Goal: Task Accomplishment & Management: Use online tool/utility

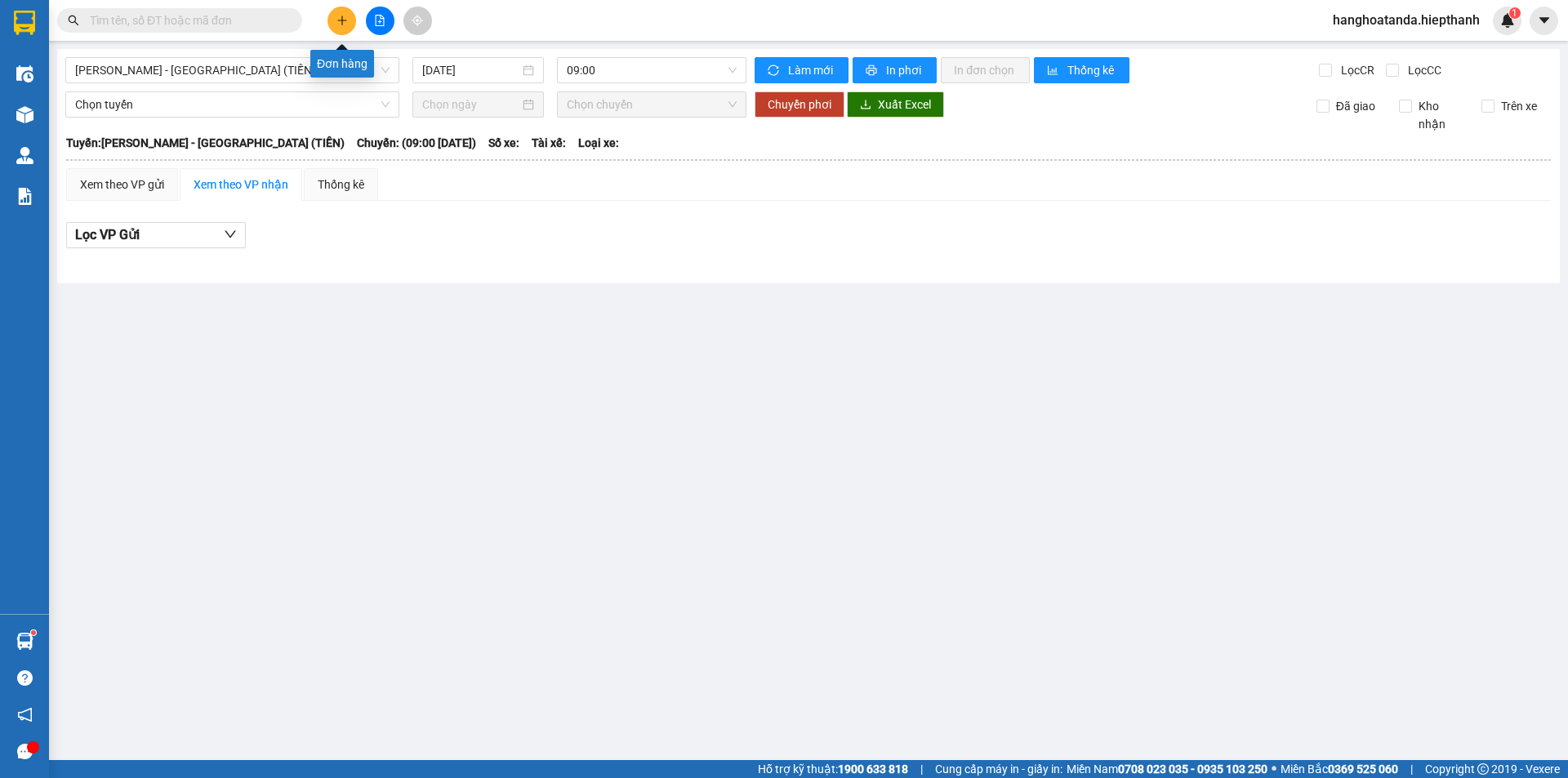
click at [341, 13] on button at bounding box center [342, 21] width 29 height 29
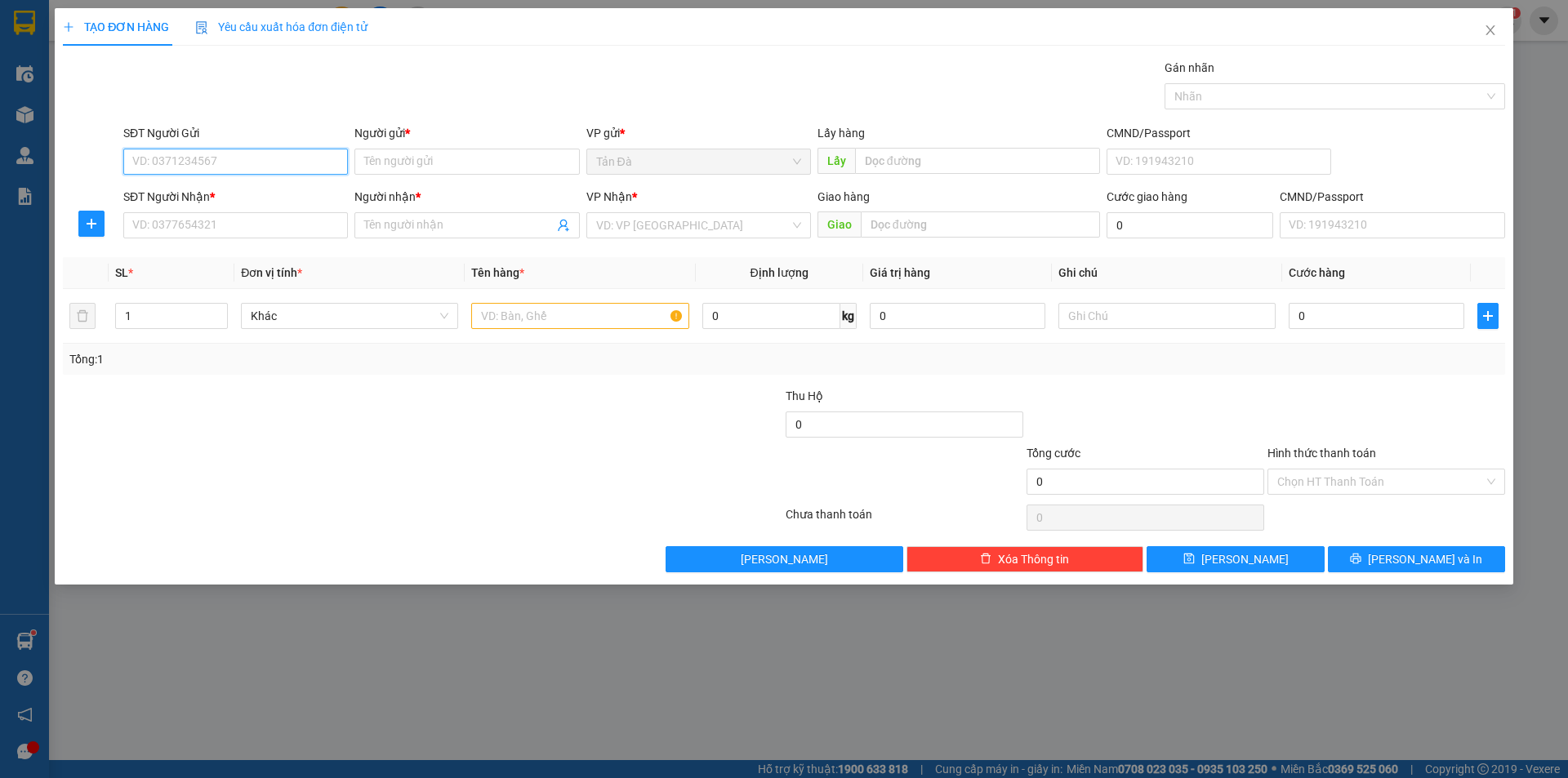
click at [284, 167] on input "SĐT Người Gửi" at bounding box center [235, 162] width 225 height 26
click at [1491, 32] on icon "close" at bounding box center [1490, 30] width 9 height 10
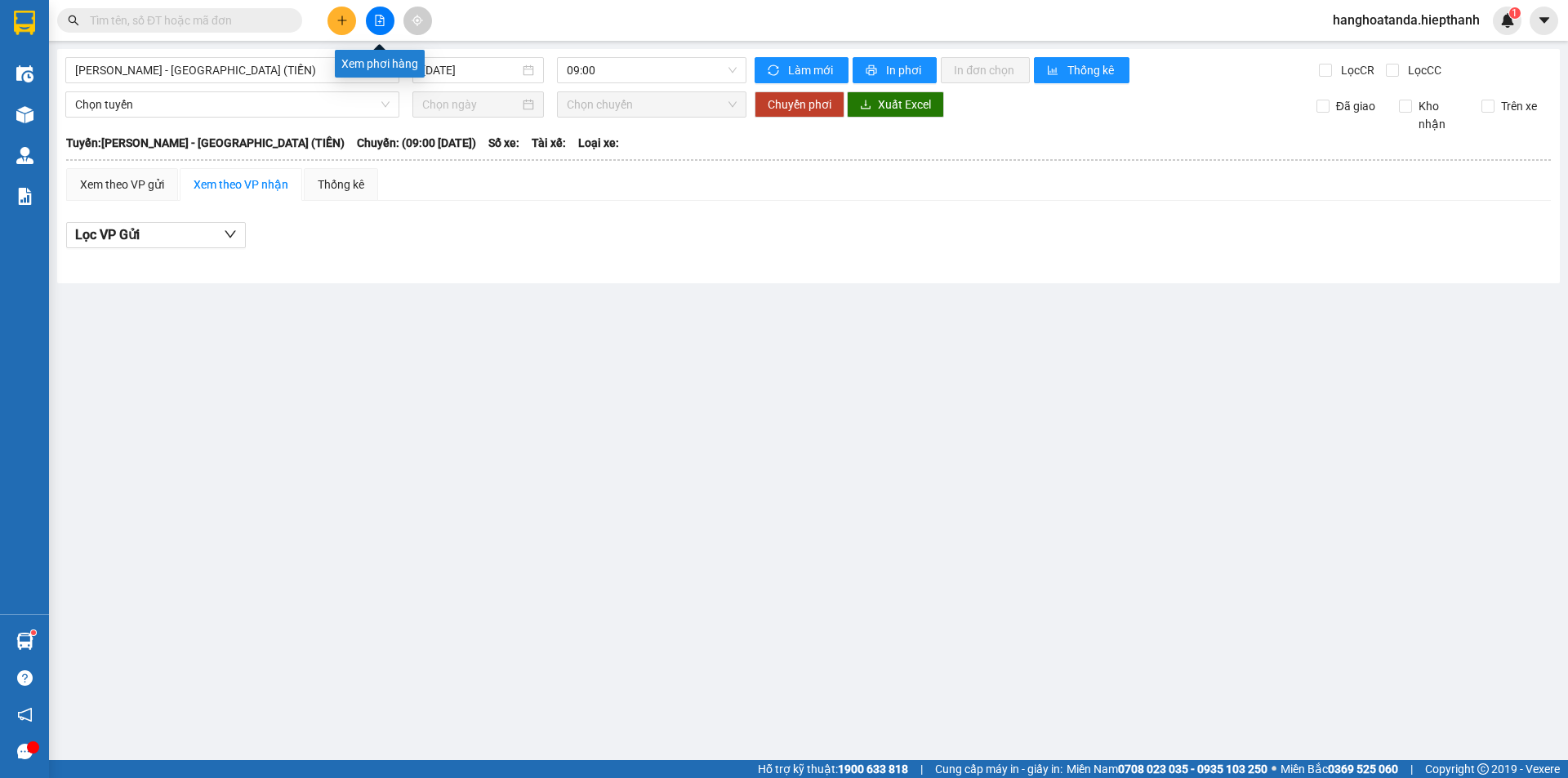
click at [382, 20] on icon "file-add" at bounding box center [379, 20] width 11 height 11
click at [261, 72] on span "[PERSON_NAME] - [GEOGRAPHIC_DATA] (TIỀN)" at bounding box center [232, 70] width 314 height 25
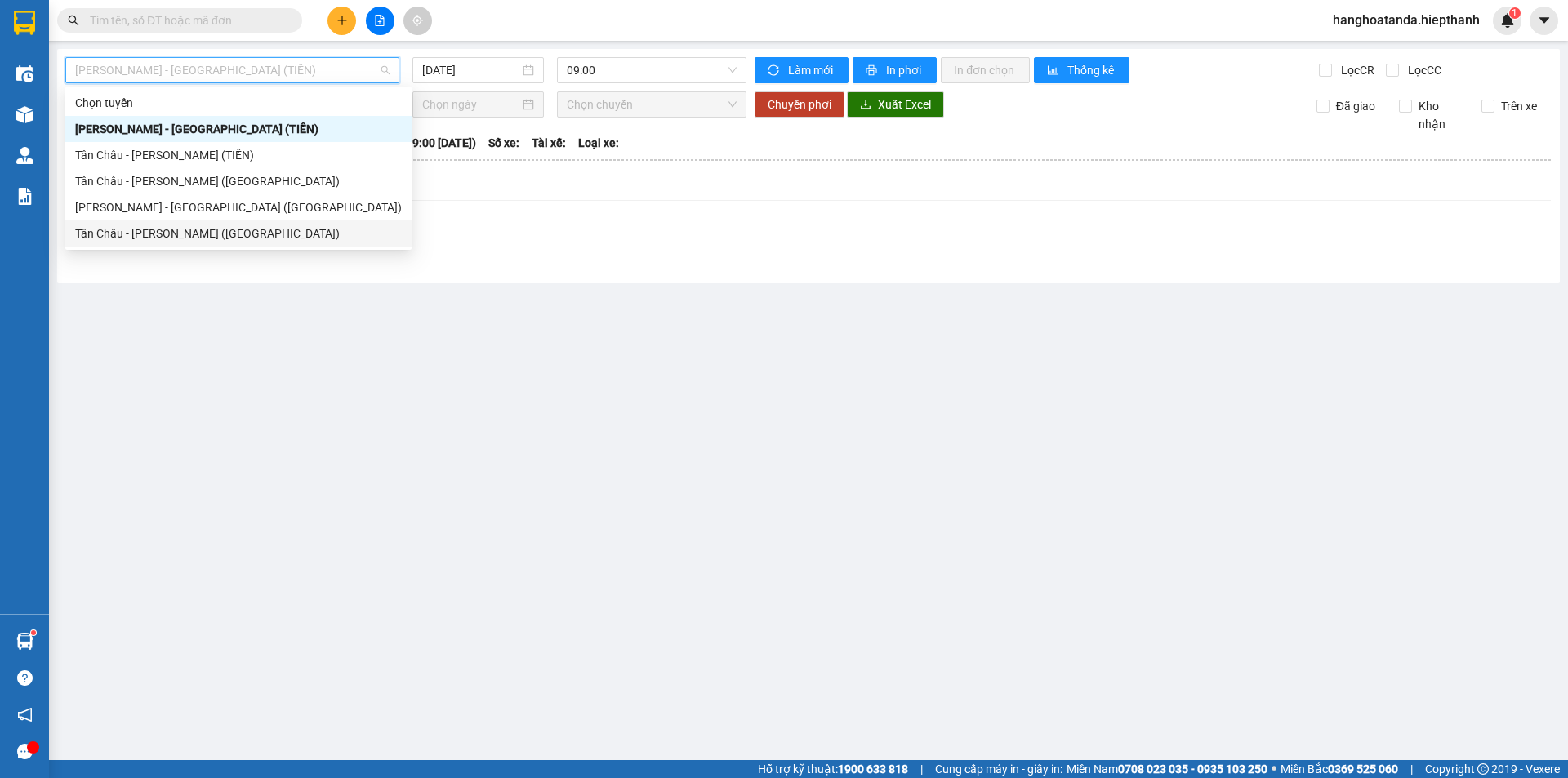
click at [219, 230] on div "Tân Châu - [PERSON_NAME] ([GEOGRAPHIC_DATA])" at bounding box center [238, 234] width 327 height 18
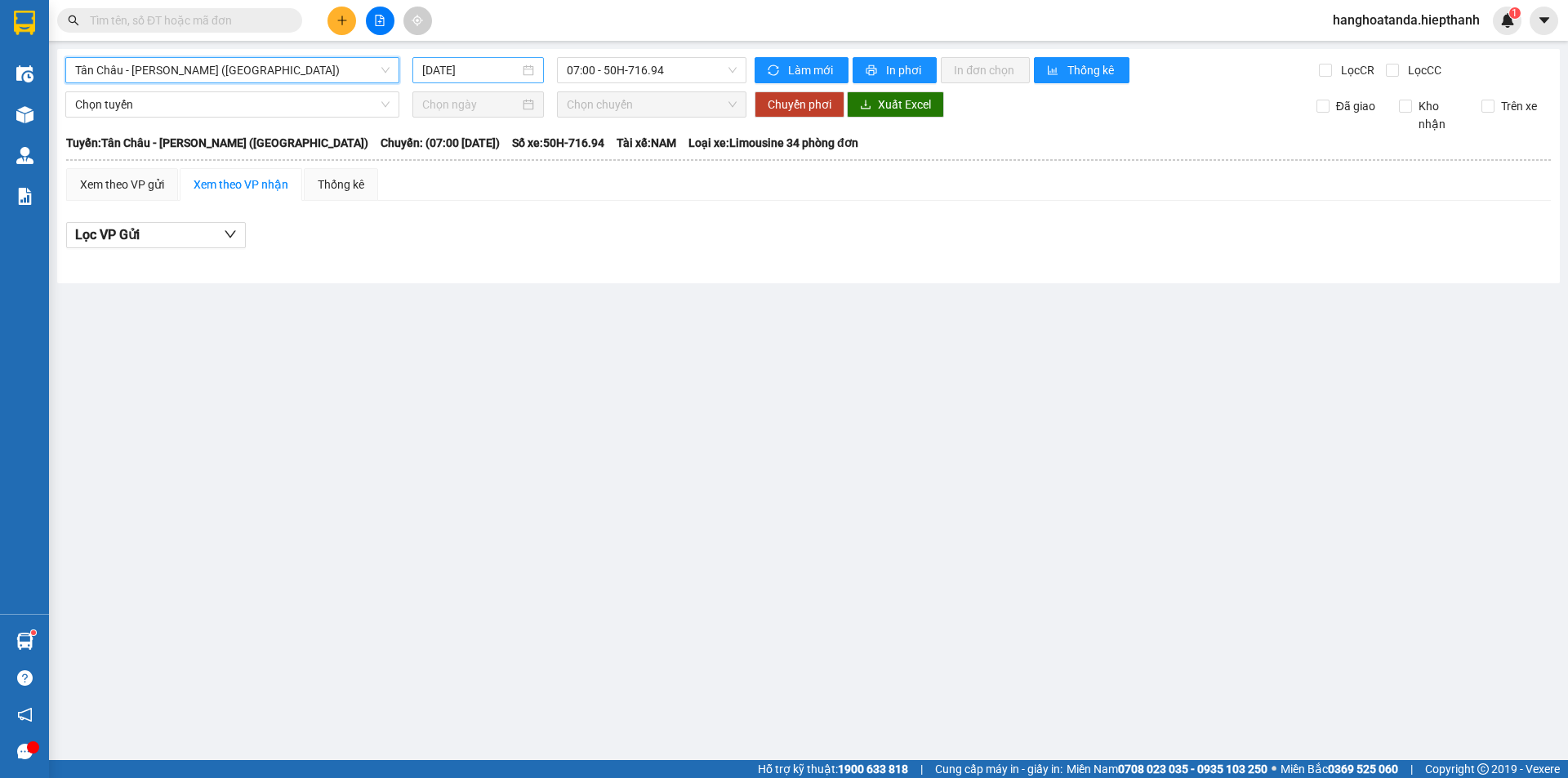
click at [492, 69] on input "[DATE]" at bounding box center [470, 70] width 97 height 18
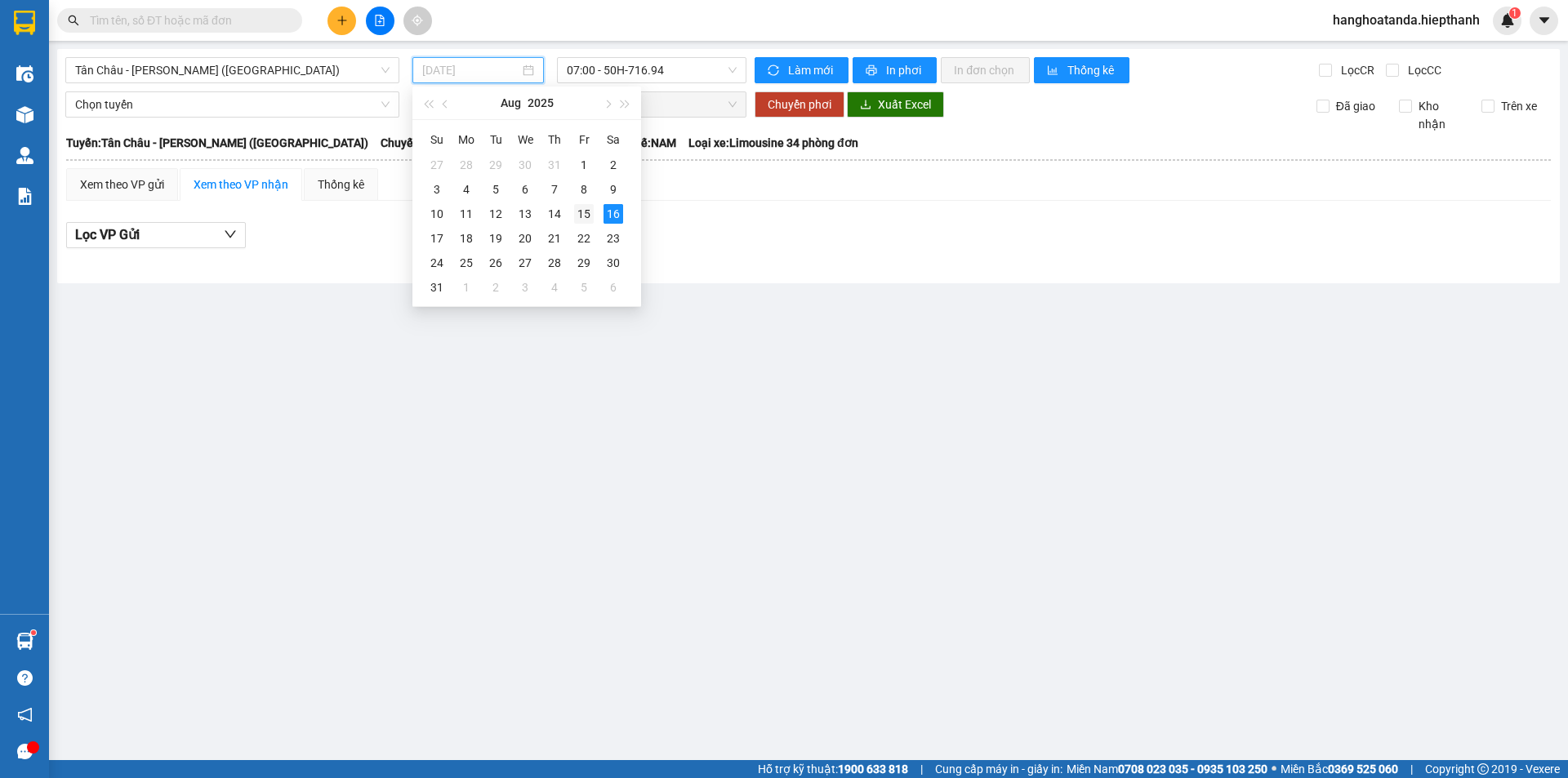
click at [584, 210] on div "15" at bounding box center [584, 214] width 20 height 20
type input "[DATE]"
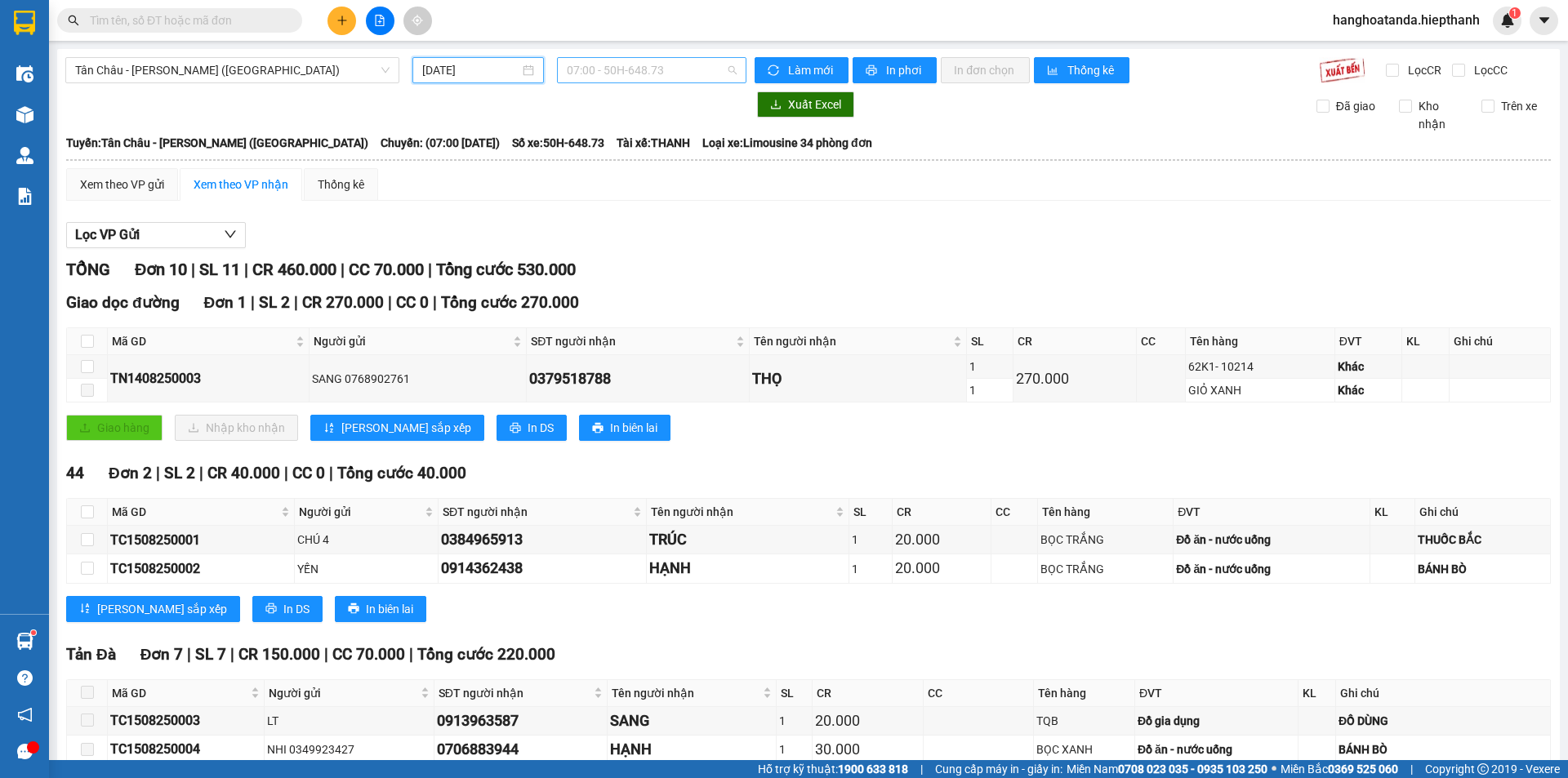
click at [663, 74] on span "07:00 - 50H-648.73" at bounding box center [652, 70] width 170 height 25
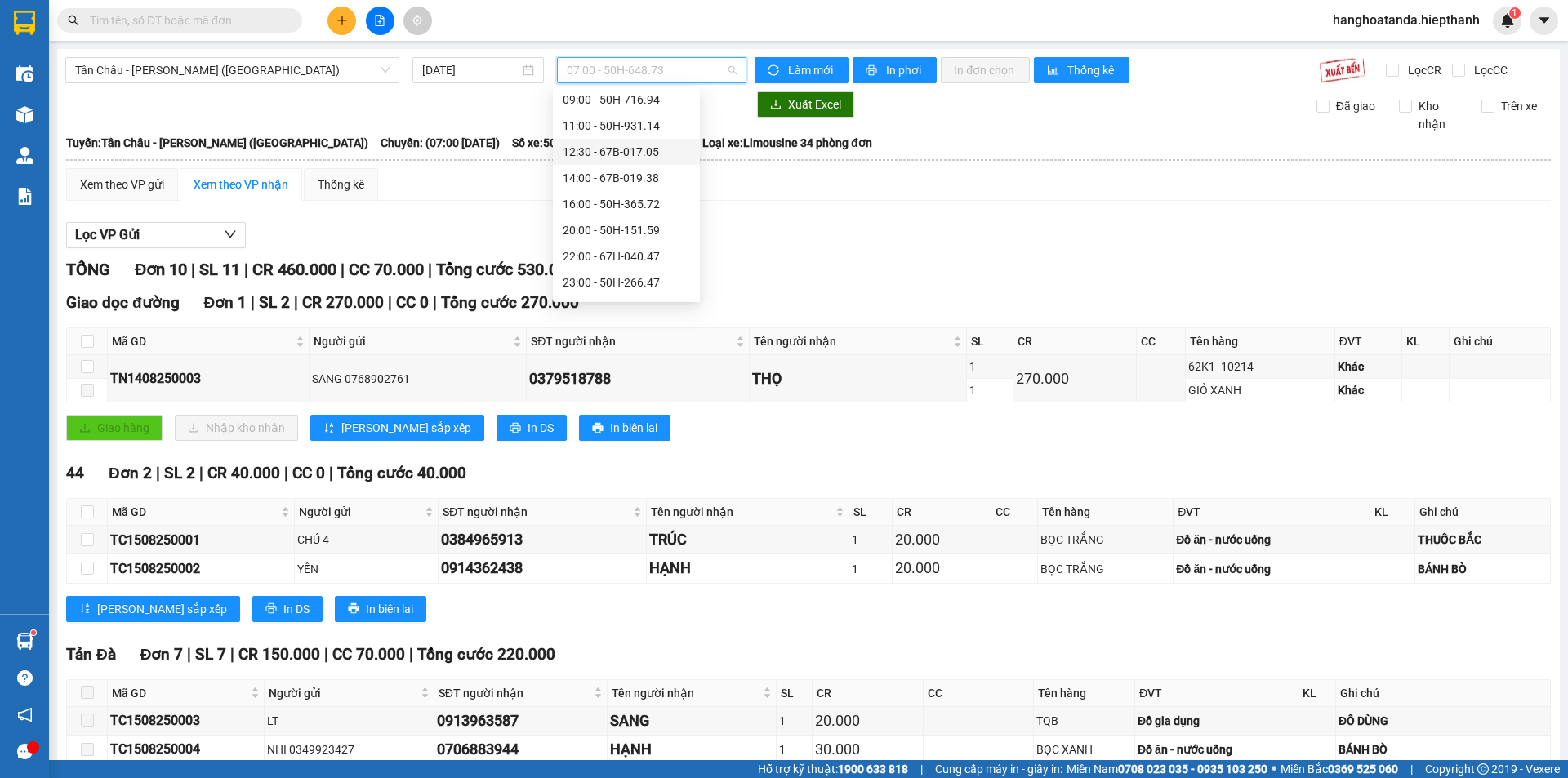
scroll to position [78, 0]
click at [613, 229] on div "22:00 - 67H-040.47" at bounding box center [626, 234] width 127 height 18
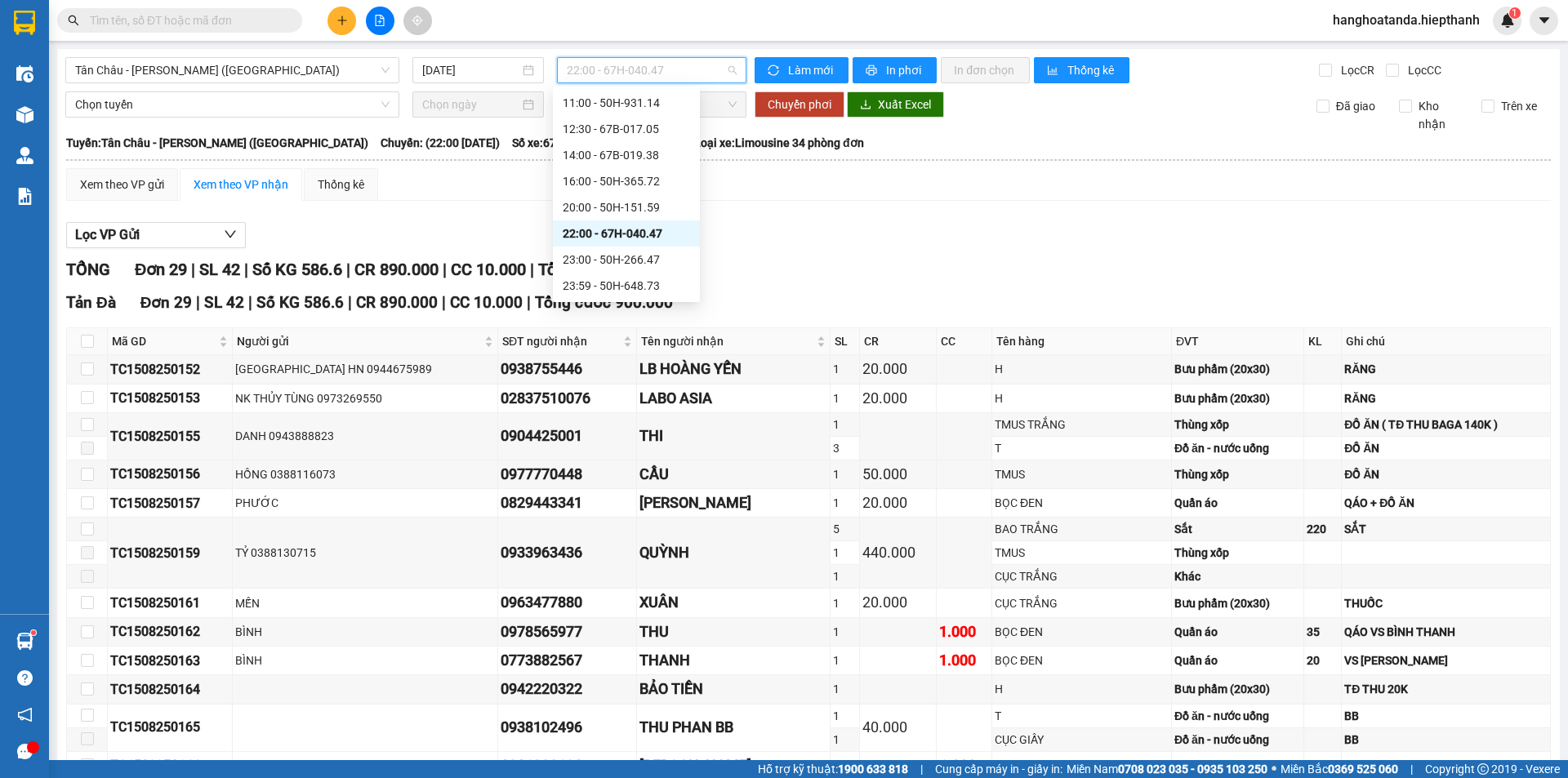
click at [635, 71] on span "22:00 - 67H-040.47" at bounding box center [652, 70] width 170 height 25
click at [627, 198] on div "20:00 - 50H-151.59" at bounding box center [626, 207] width 147 height 26
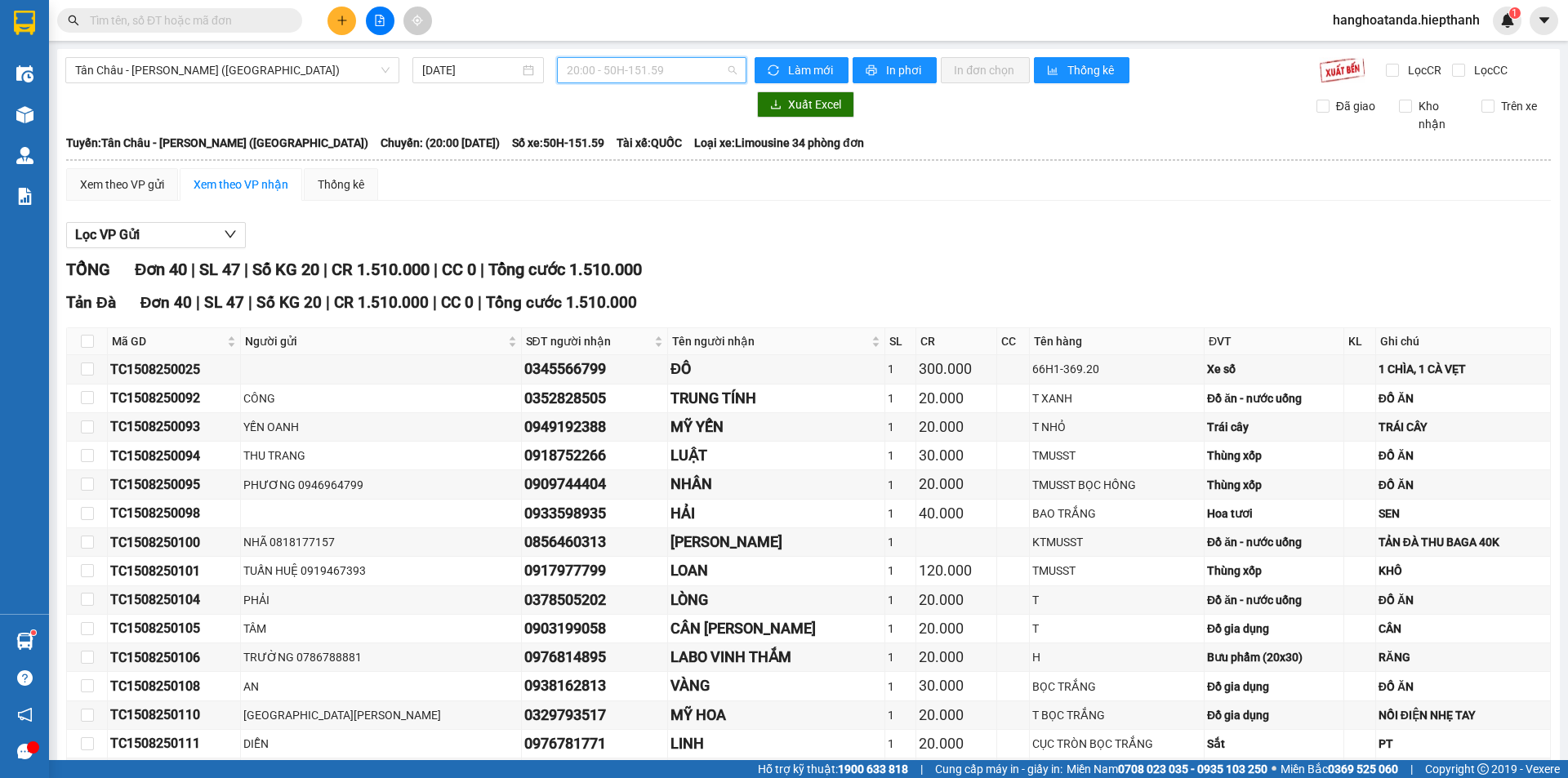
click at [665, 65] on span "20:00 - 50H-151.59" at bounding box center [652, 70] width 170 height 25
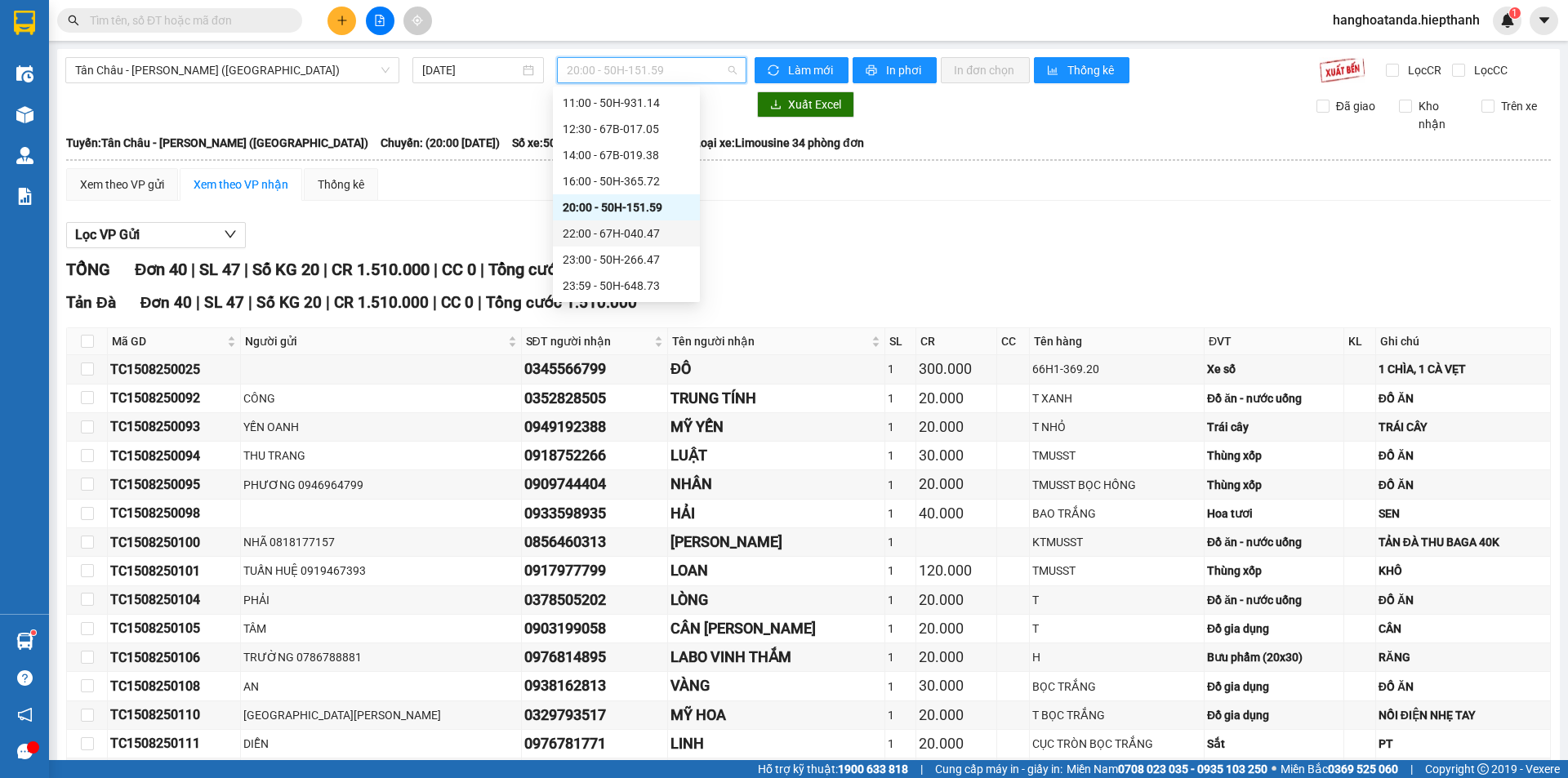
click at [638, 230] on div "22:00 - 67H-040.47" at bounding box center [626, 234] width 127 height 18
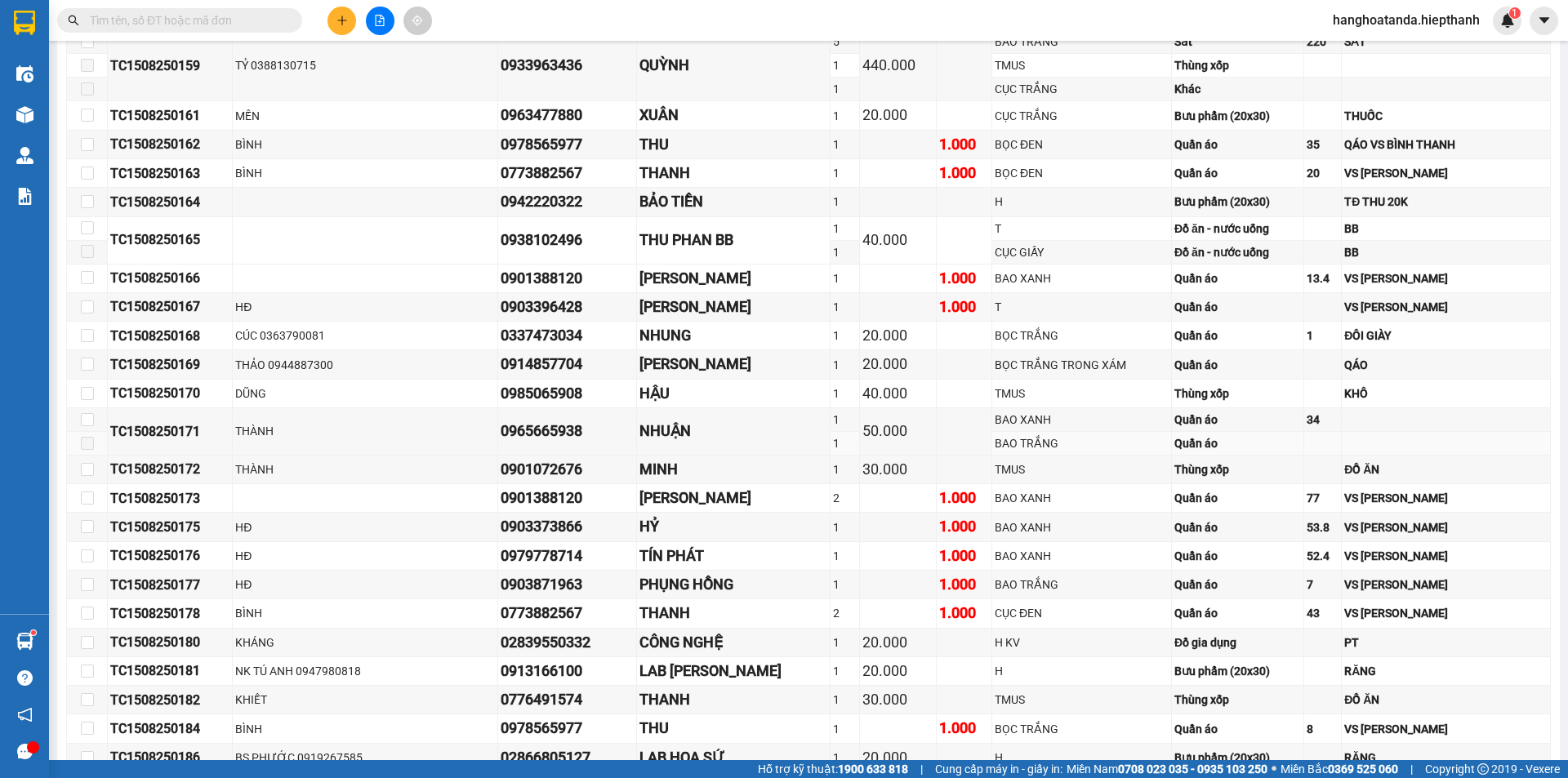
scroll to position [613, 0]
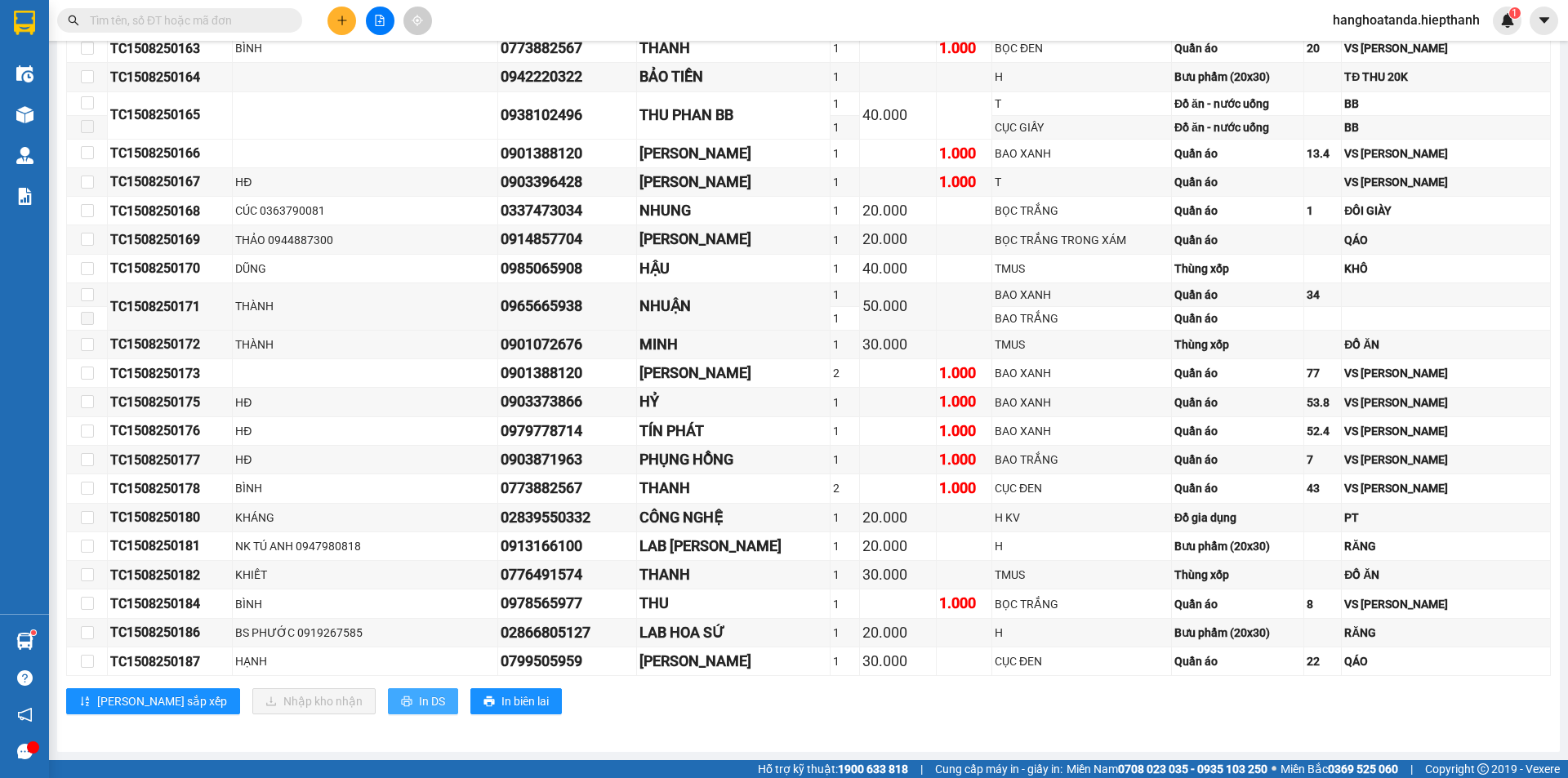
click at [401, 697] on icon "printer" at bounding box center [406, 701] width 11 height 11
